Goal: Task Accomplishment & Management: Manage account settings

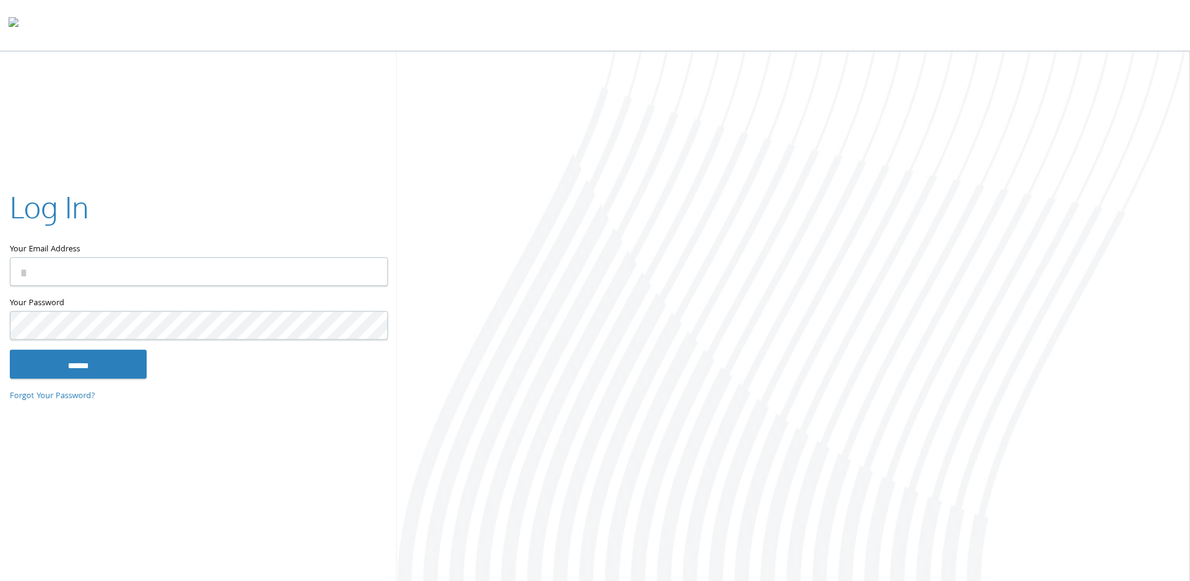
click at [218, 274] on input "Your Email Address" at bounding box center [199, 271] width 378 height 29
type input "**********"
click at [10, 349] on input "******" at bounding box center [78, 363] width 137 height 29
